Goal: Find specific page/section: Find specific page/section

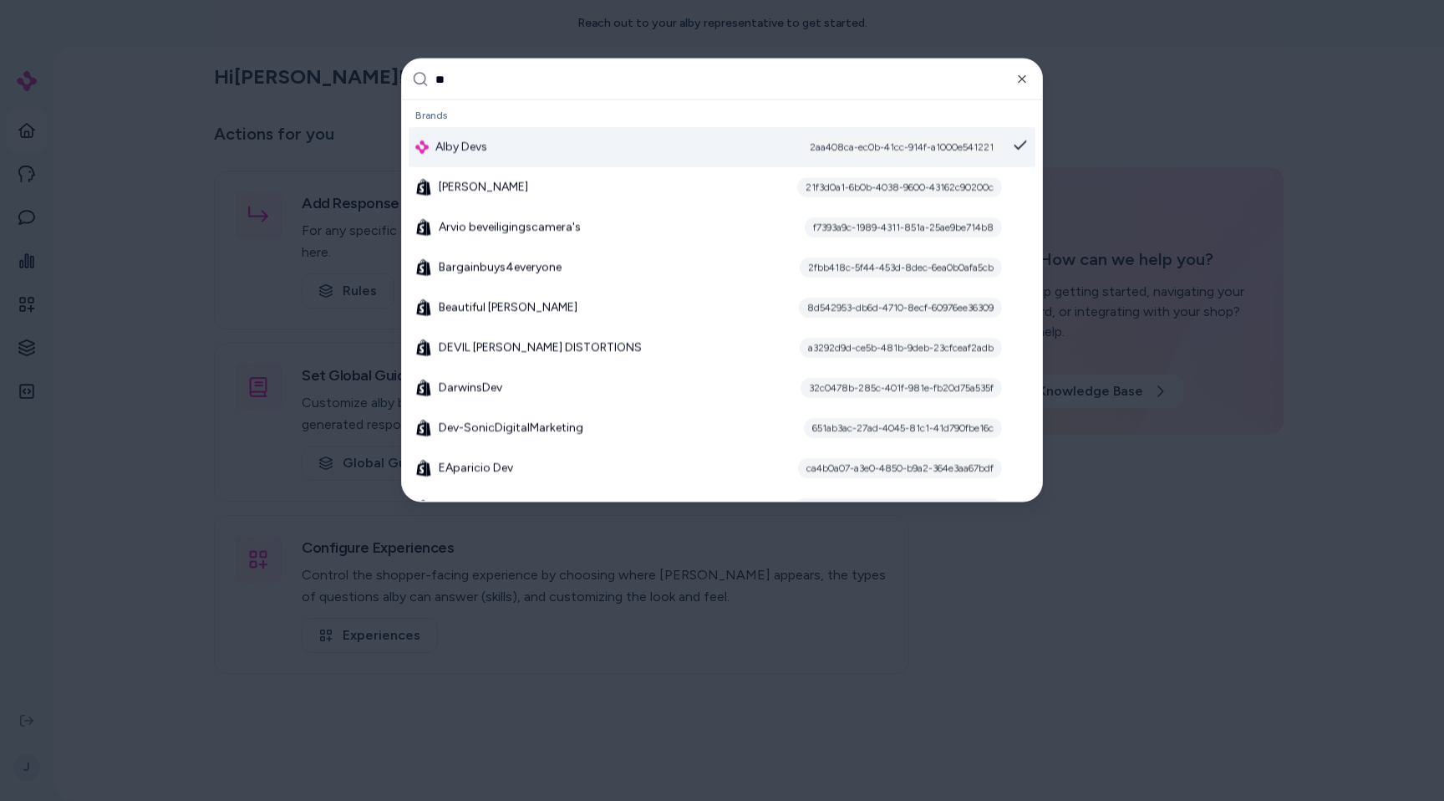
type input "***"
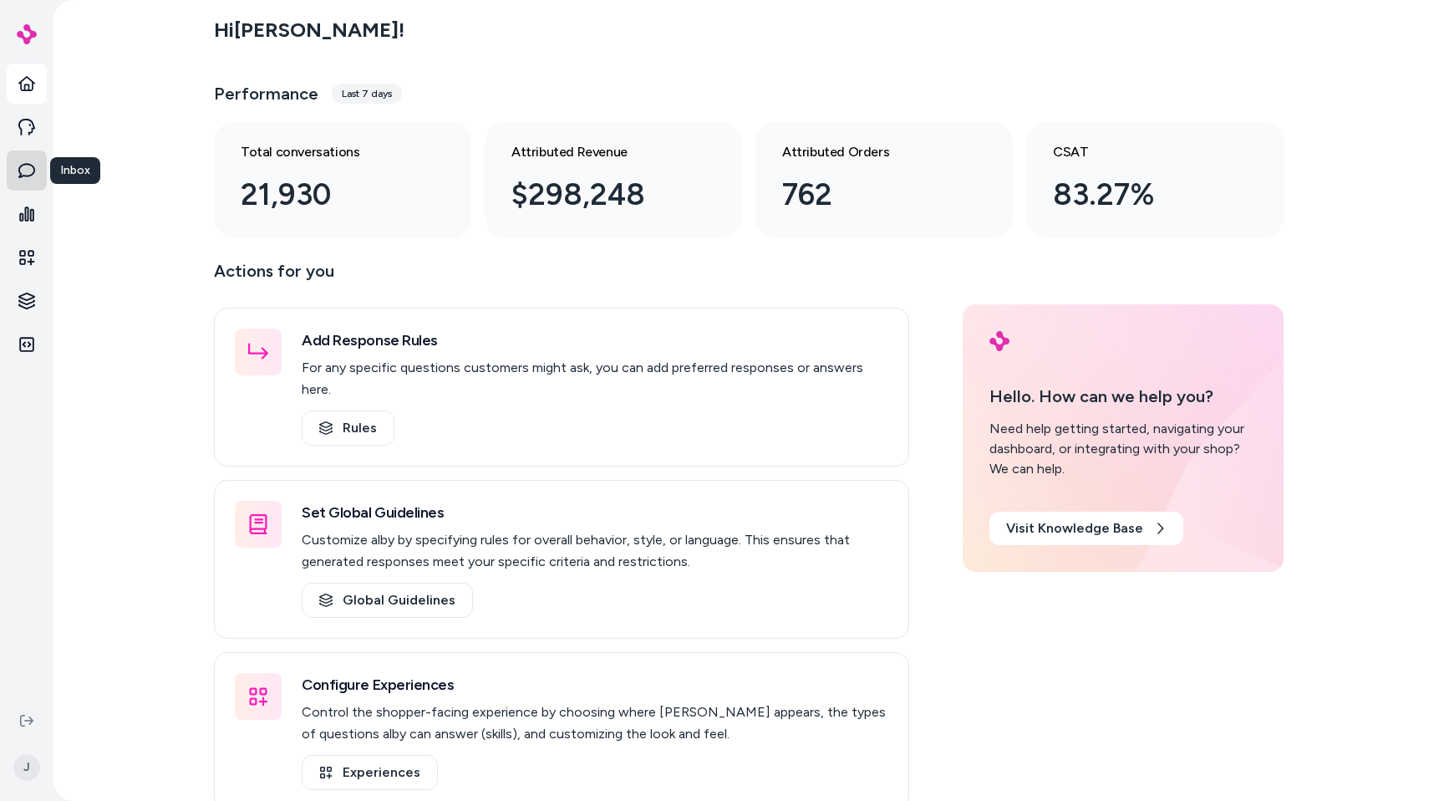
click at [20, 161] on link "Inbox" at bounding box center [27, 170] width 40 height 40
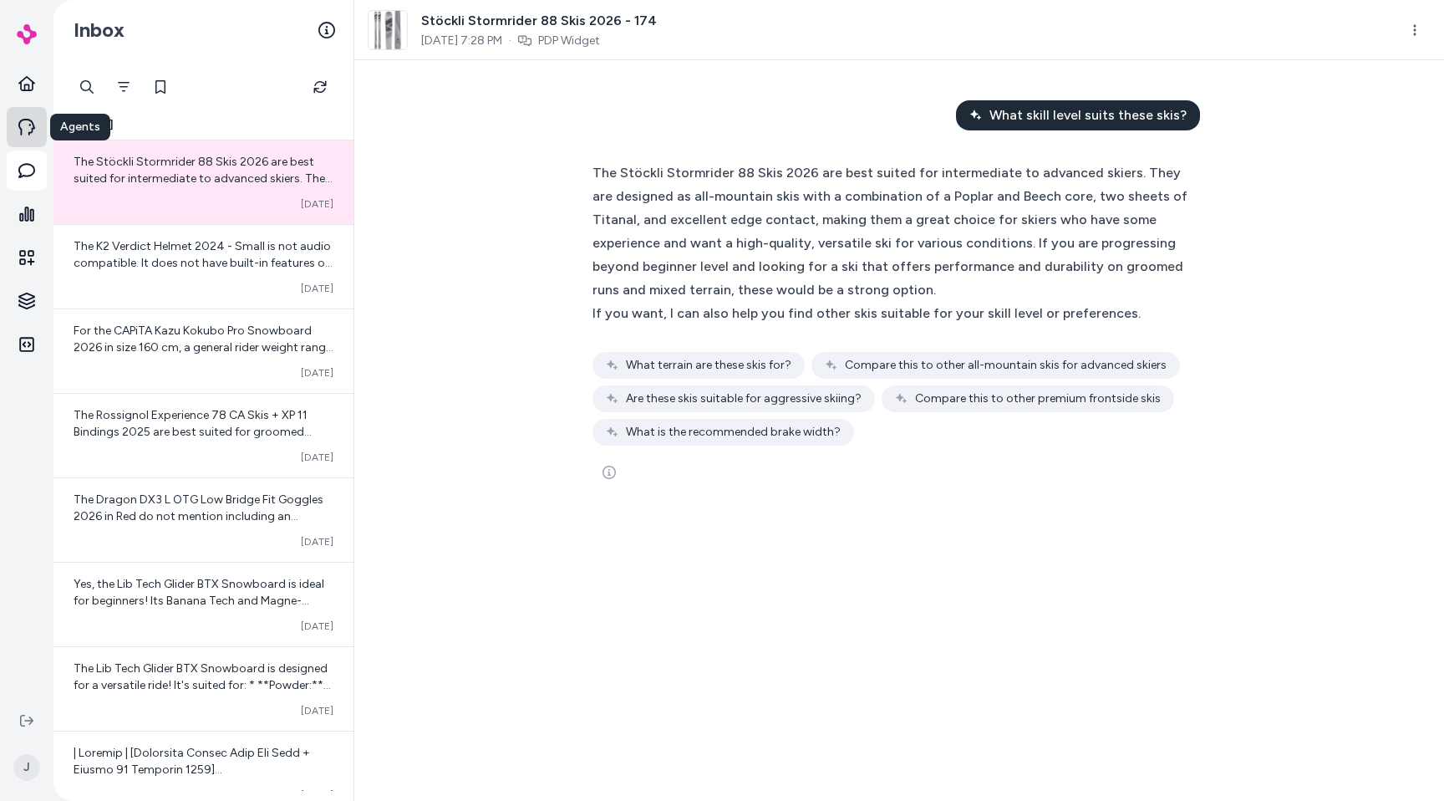
click at [23, 137] on link "Agents" at bounding box center [27, 127] width 40 height 40
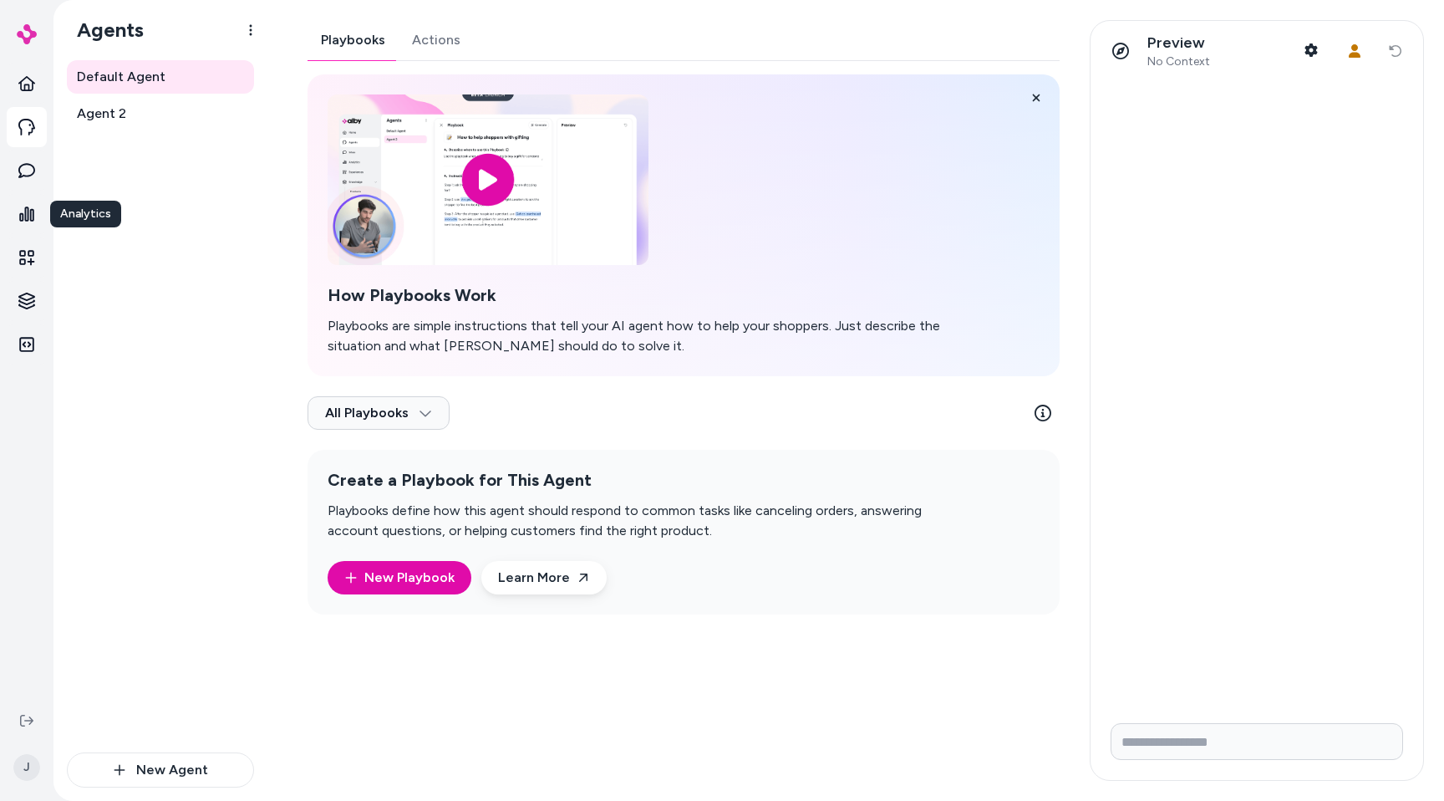
click at [247, 435] on div "Default Agent Agent 2" at bounding box center [160, 406] width 187 height 692
